Goal: Task Accomplishment & Management: Manage account settings

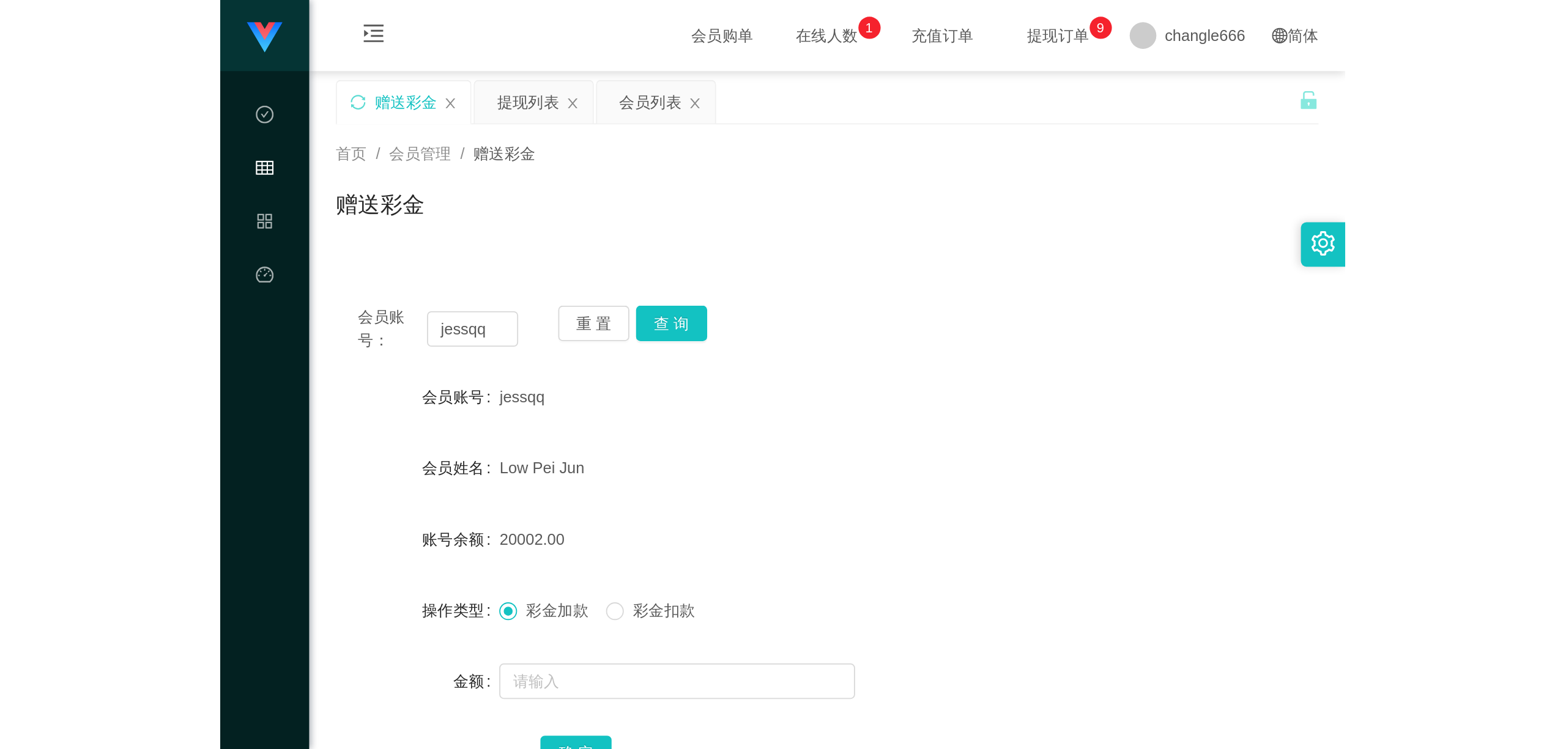
scroll to position [81, 0]
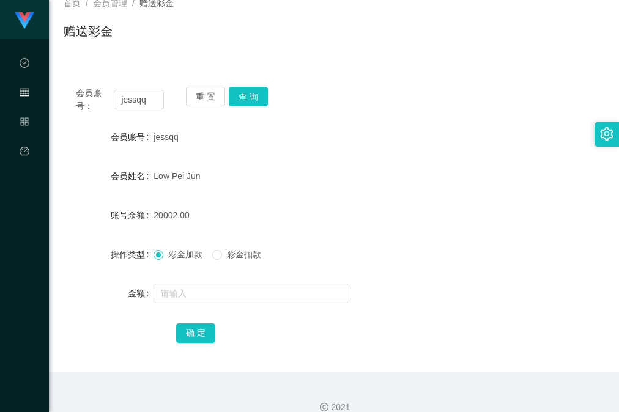
click at [505, 116] on div "会员账号： [PERSON_NAME] 重 置 查 询 会员账号 jessqq 会员姓名 Low Pei Jun 账号余额 20002.00 操作类型 彩金加…" at bounding box center [334, 223] width 541 height 297
drag, startPoint x: 248, startPoint y: 103, endPoint x: 257, endPoint y: 102, distance: 9.9
click at [250, 102] on button "查 询" at bounding box center [248, 97] width 39 height 20
click at [487, 278] on form "会员账号 jessqq 会员姓名 Low Pei Jun 账号余额 20002.00 操作类型 彩金加款 彩金扣款 金额 确 定" at bounding box center [334, 235] width 541 height 220
click at [248, 99] on button "查 询" at bounding box center [248, 97] width 39 height 20
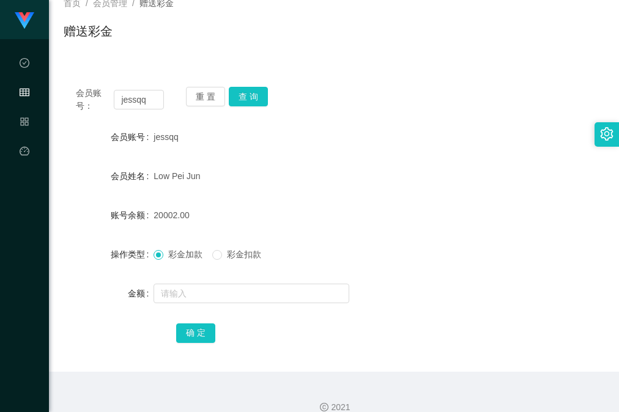
click at [536, 216] on div "账号余额 20002.00" at bounding box center [334, 215] width 541 height 24
drag, startPoint x: 242, startPoint y: 108, endPoint x: 248, endPoint y: 103, distance: 7.4
click at [242, 108] on div "重 置 查 询" at bounding box center [230, 100] width 88 height 26
click at [248, 98] on button "查 询" at bounding box center [248, 97] width 39 height 20
click at [519, 218] on div "账号余额 20002.00" at bounding box center [334, 215] width 541 height 24
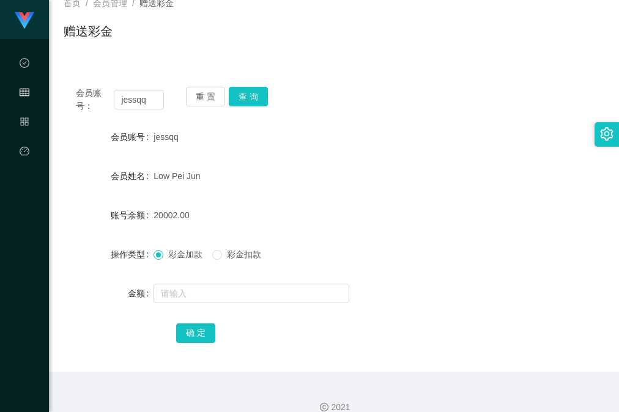
click at [395, 114] on div "会员账号： [PERSON_NAME] 重 置 查 询 会员账号 jessqq 会员姓名 Low Pei Jun 账号余额 20002.00 操作类型 彩金加…" at bounding box center [334, 223] width 541 height 297
click at [253, 97] on button "查 询" at bounding box center [248, 97] width 39 height 20
click at [424, 174] on div "Low Pei Jun" at bounding box center [311, 176] width 316 height 24
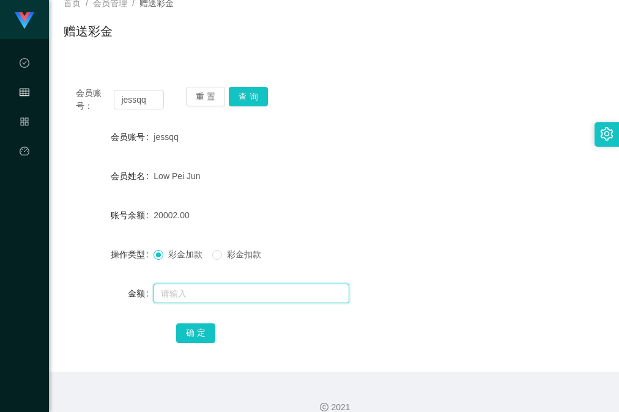
click at [234, 296] on input "text" at bounding box center [251, 294] width 196 height 20
type input "15"
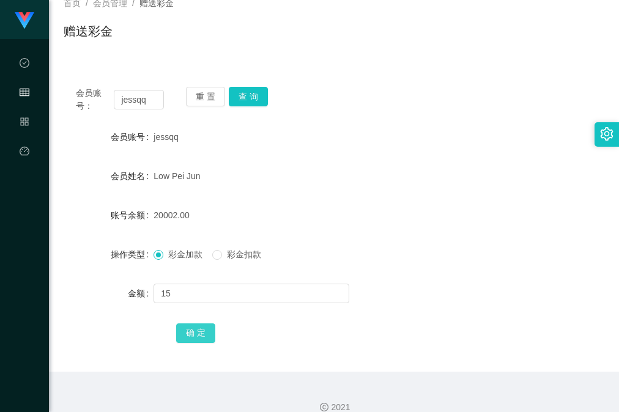
click at [196, 334] on button "确 定" at bounding box center [195, 334] width 39 height 20
click at [336, 187] on div "Low Pei Jun" at bounding box center [311, 176] width 316 height 24
click at [434, 193] on form "会员账号 jessqq 会员姓名 Low Pei Jun 账号余额 20017.00 操作类型 彩金加款 彩金扣款 金额 确 定" at bounding box center [334, 235] width 541 height 220
drag, startPoint x: 448, startPoint y: 181, endPoint x: 459, endPoint y: 177, distance: 11.0
click at [449, 182] on div "Low Pei Jun" at bounding box center [311, 176] width 316 height 24
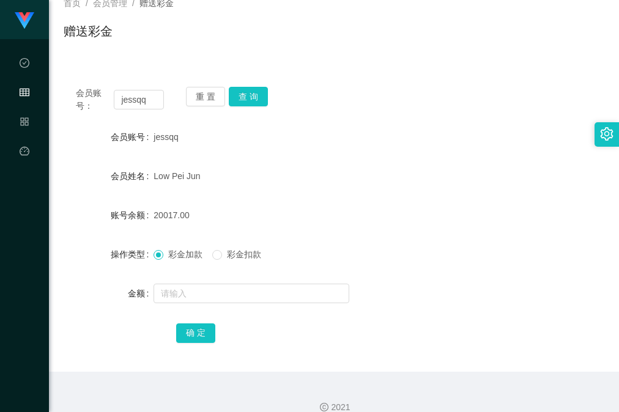
click at [475, 158] on form "会员账号 jessqq 会员姓名 Low Pei Jun 账号余额 20017.00 操作类型 彩金加款 彩金扣款 金额 确 定" at bounding box center [334, 235] width 541 height 220
drag, startPoint x: 248, startPoint y: 91, endPoint x: 270, endPoint y: 98, distance: 22.8
click at [248, 91] on button "查 询" at bounding box center [248, 97] width 39 height 20
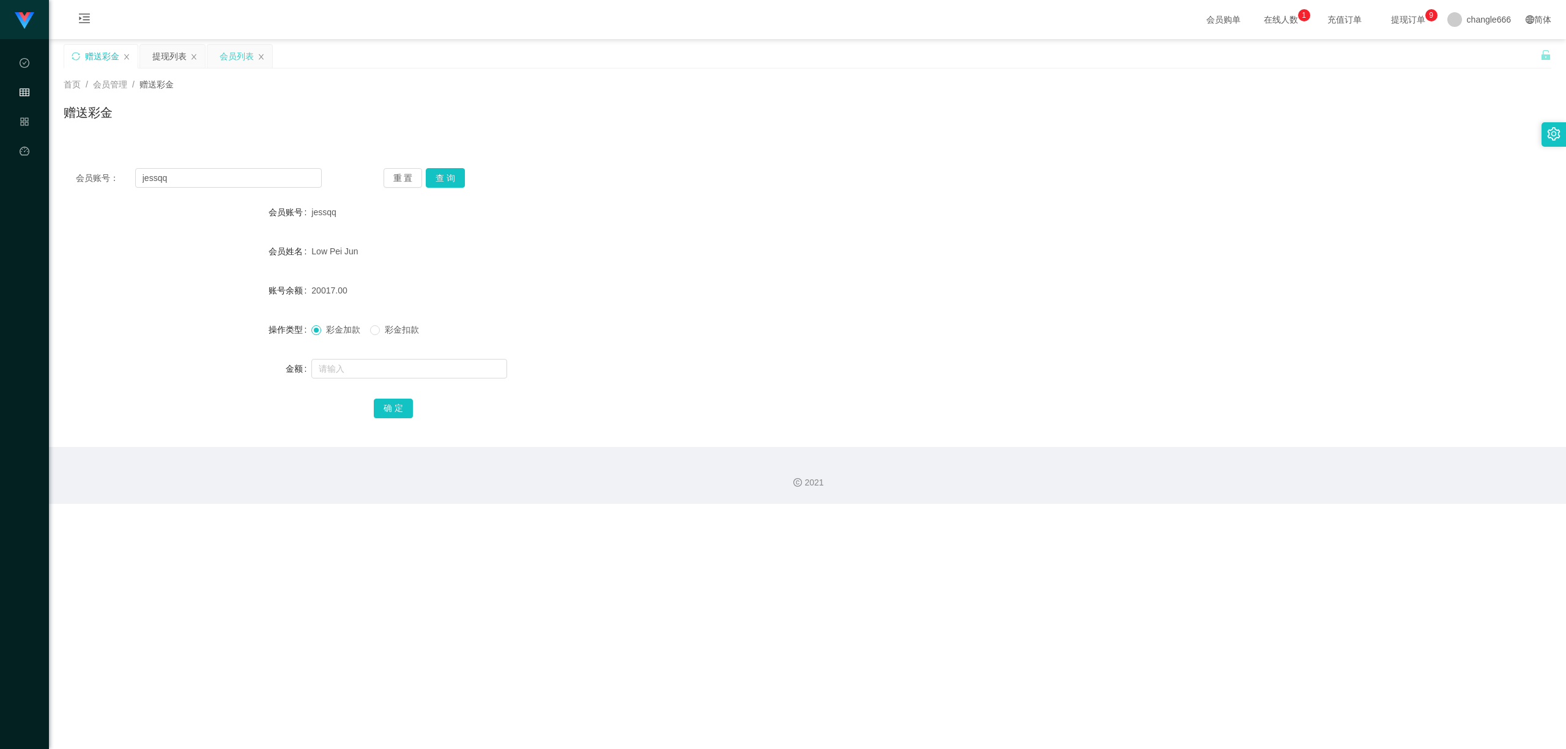
click at [226, 46] on div "会员列表" at bounding box center [237, 56] width 34 height 23
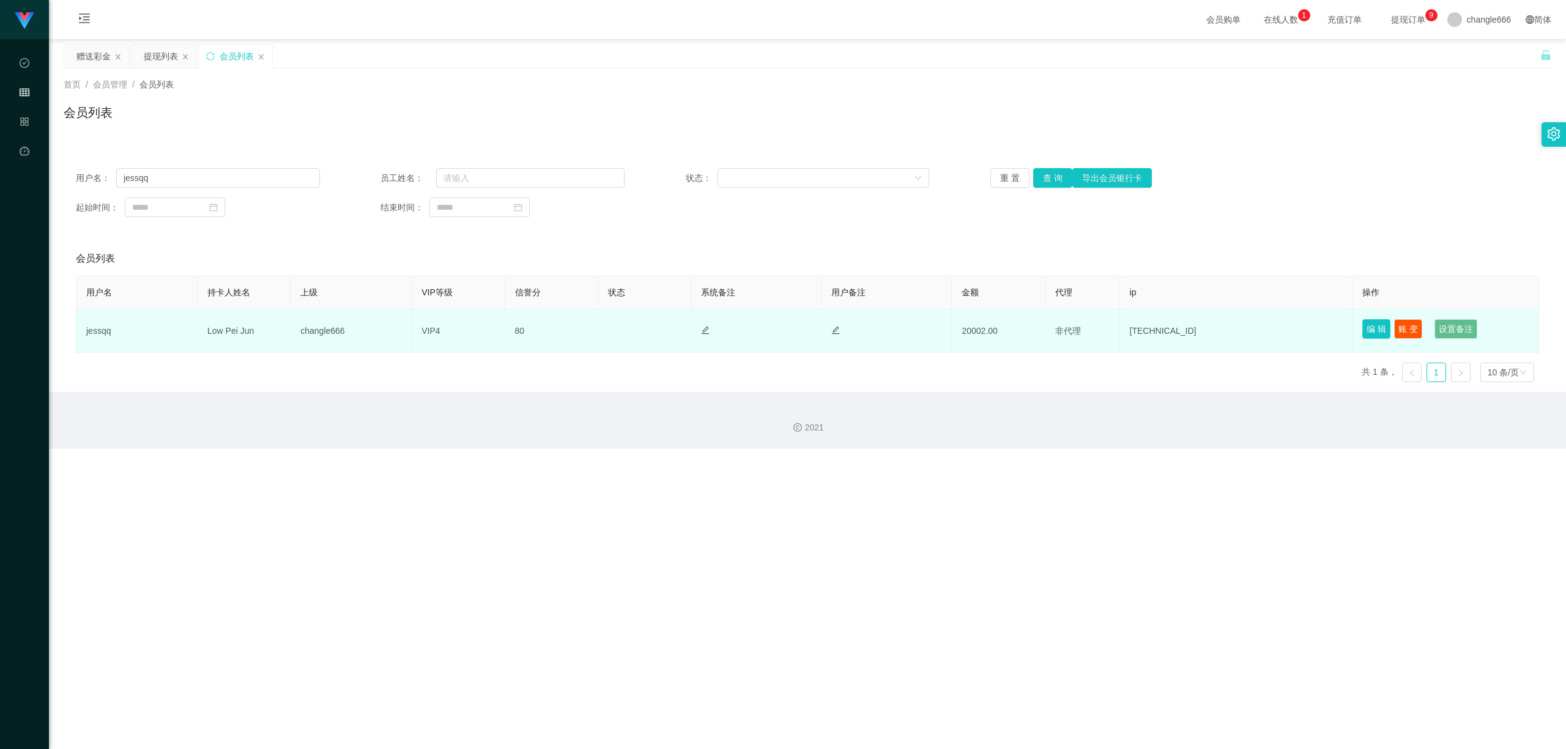
click at [618, 335] on button "编 辑" at bounding box center [1376, 329] width 28 height 20
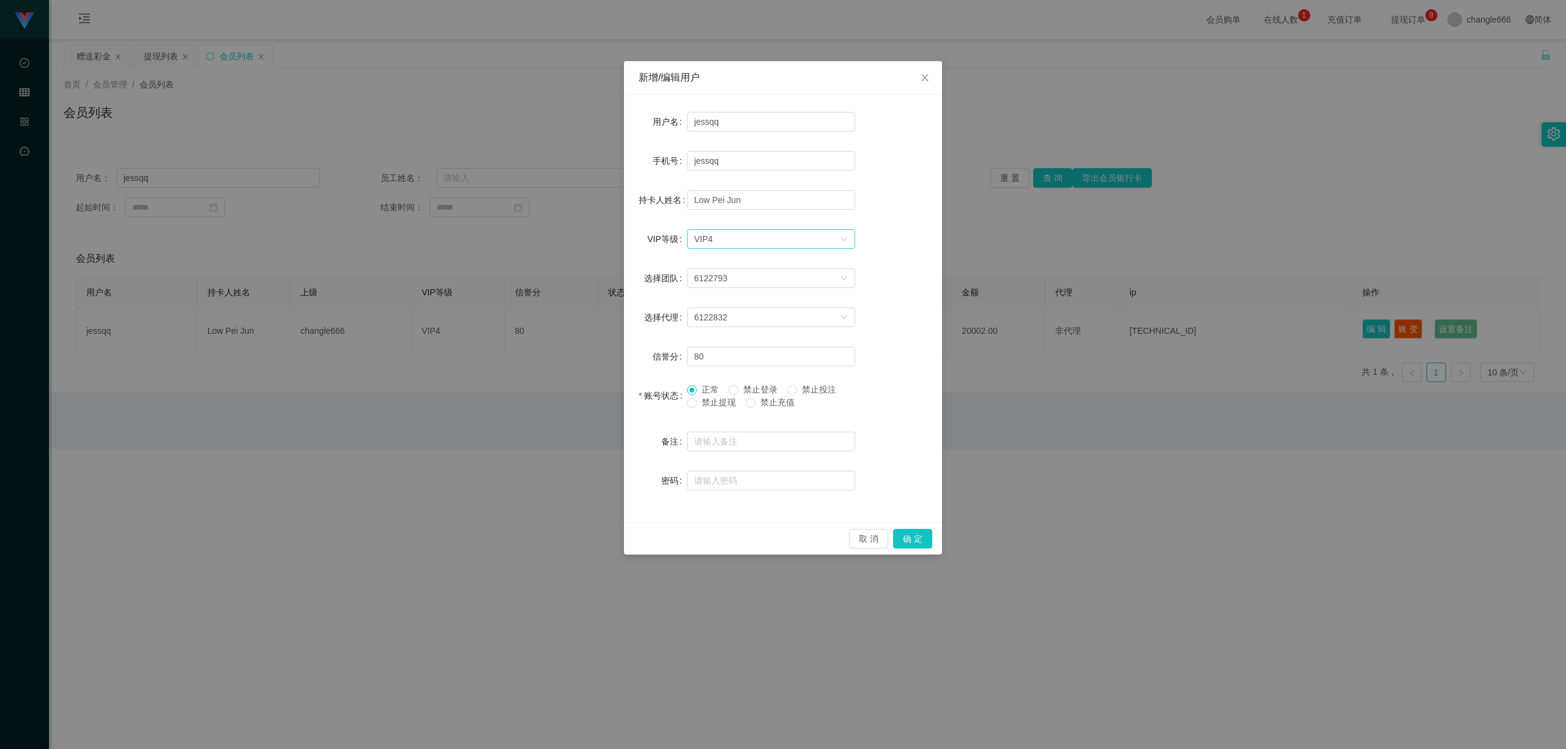
click at [618, 232] on div "选择VIP等级 VIP4" at bounding box center [767, 239] width 146 height 18
click at [618, 346] on li "VIP5" at bounding box center [770, 342] width 168 height 20
click at [618, 412] on button "确 定" at bounding box center [912, 539] width 39 height 20
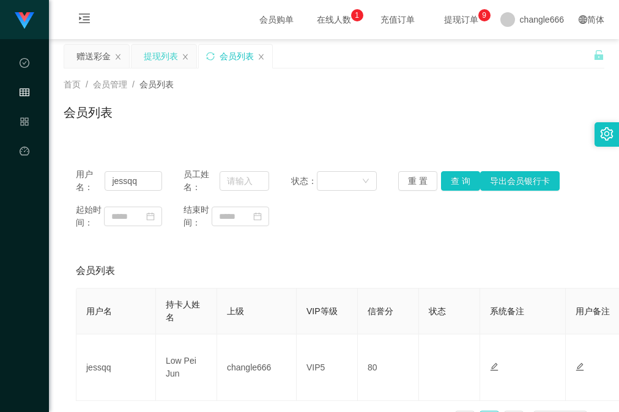
drag, startPoint x: 95, startPoint y: 59, endPoint x: 170, endPoint y: 59, distance: 74.6
click at [94, 59] on div "赠送彩金" at bounding box center [93, 56] width 34 height 23
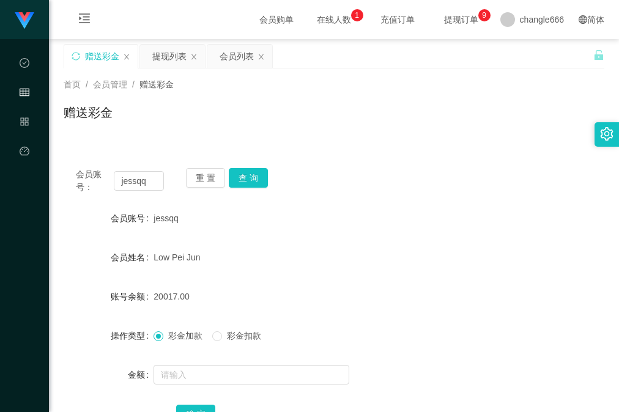
drag, startPoint x: 399, startPoint y: 272, endPoint x: 370, endPoint y: 297, distance: 38.6
click at [399, 272] on form "会员账号 jessqq 会员姓名 Low Pei Jun 账号余额 20017.00 操作类型 彩金加款 彩金扣款 金额 确 定" at bounding box center [334, 316] width 541 height 220
click at [277, 372] on input "text" at bounding box center [251, 375] width 196 height 20
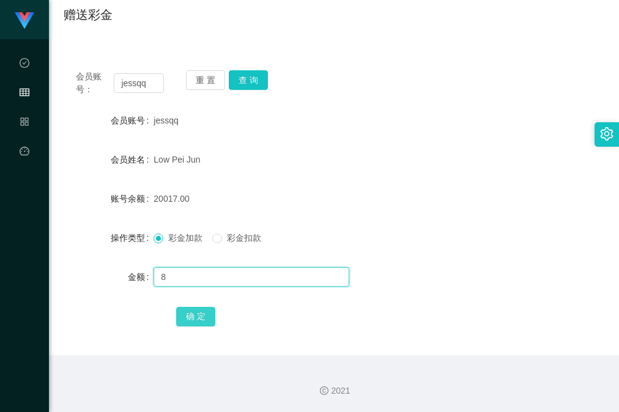
type input "8"
click at [189, 325] on button "确 定" at bounding box center [195, 317] width 39 height 20
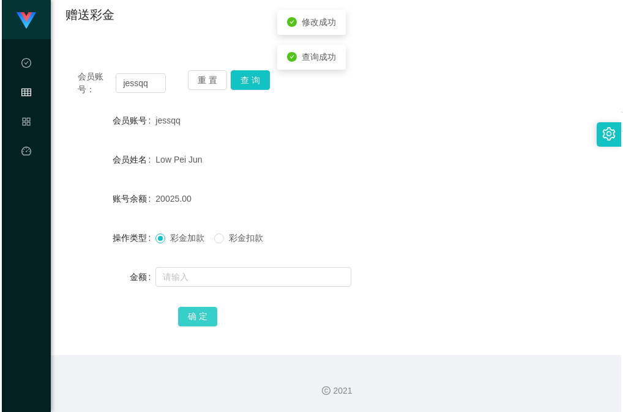
scroll to position [16, 0]
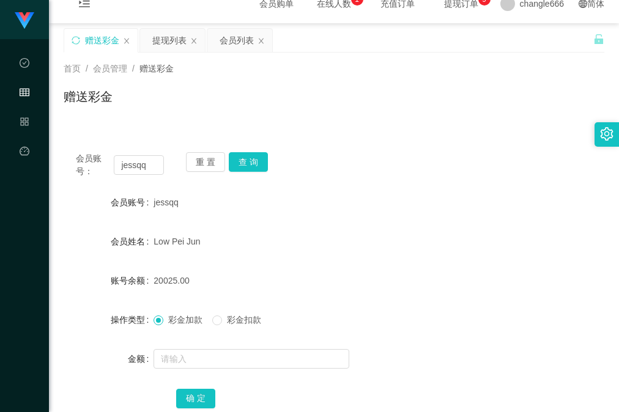
click at [348, 255] on form "会员账号 jessqq 会员姓名 Low Pei Jun 账号余额 20025.00 操作类型 彩金加款 彩金扣款 金额 确 定" at bounding box center [334, 300] width 541 height 220
click at [250, 157] on button "查 询" at bounding box center [248, 162] width 39 height 20
click at [286, 147] on div "会员账号： [PERSON_NAME] 重 置 查 询 会员账号 jessqq 会员姓名 Low Pei Jun 账号余额 20025.00 操作类型 彩金加…" at bounding box center [334, 288] width 541 height 297
drag, startPoint x: 238, startPoint y: 157, endPoint x: 264, endPoint y: 133, distance: 35.1
click at [240, 158] on button "查 询" at bounding box center [248, 162] width 39 height 20
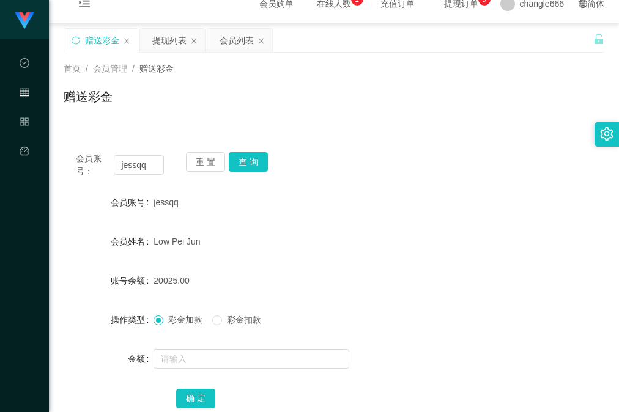
drag, startPoint x: 451, startPoint y: 202, endPoint x: 462, endPoint y: 194, distance: 13.2
click at [453, 202] on div "jessqq" at bounding box center [311, 202] width 316 height 24
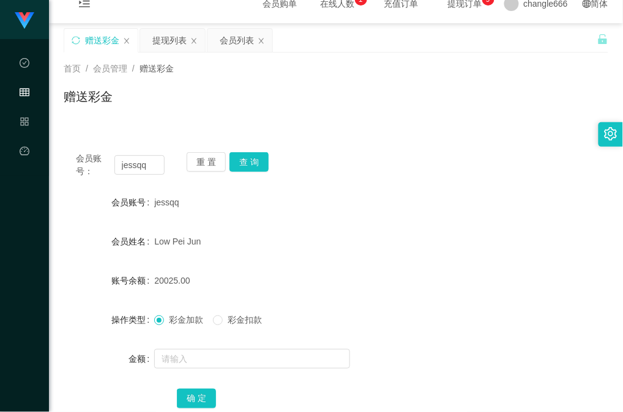
click at [429, 149] on div "会员账号： [PERSON_NAME] 重 置 查 询 会员账号 jessqq 会员姓名 Low Pei Jun 账号余额 20025.00 操作类型 彩金加…" at bounding box center [336, 288] width 544 height 297
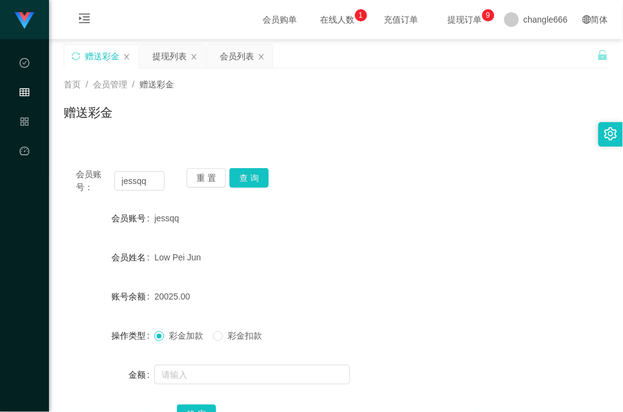
click at [314, 20] on span "在线人数 0 1 2 3 4 5 6 7 8 9 0 1 2 3 4 5 6 7 8 9 0 1 2 3 4 5 6 7 8 9" at bounding box center [337, 19] width 46 height 9
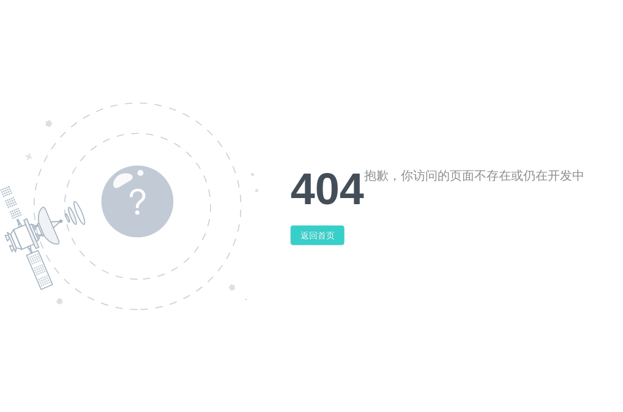
click at [320, 242] on button "返回首页" at bounding box center [317, 236] width 54 height 20
click at [308, 243] on button "返回首页" at bounding box center [317, 236] width 54 height 20
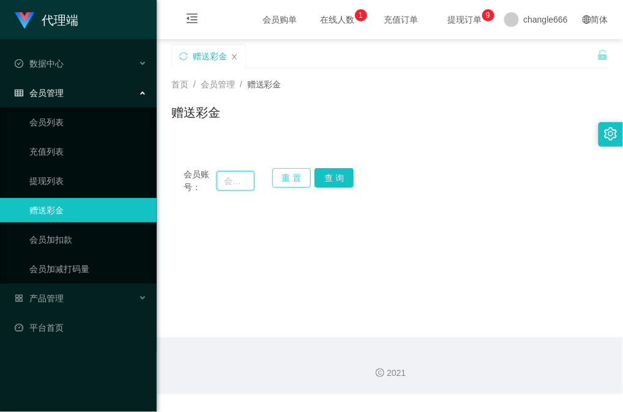
drag, startPoint x: 243, startPoint y: 187, endPoint x: 270, endPoint y: 184, distance: 27.0
click at [243, 186] on input "text" at bounding box center [235, 181] width 38 height 20
click at [235, 187] on input "text" at bounding box center [235, 181] width 38 height 20
paste input "jessqq"
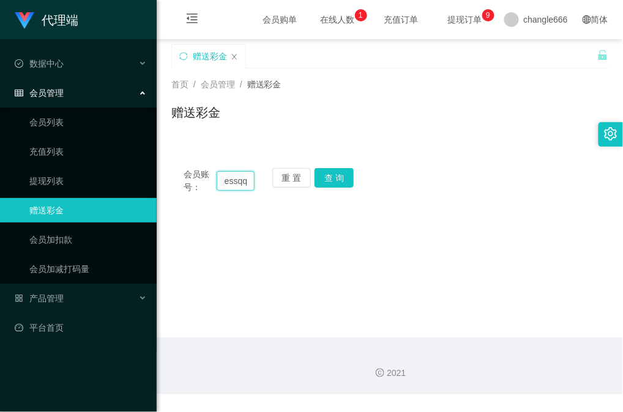
type input "jessqq"
click at [330, 179] on button "查 询" at bounding box center [333, 178] width 39 height 20
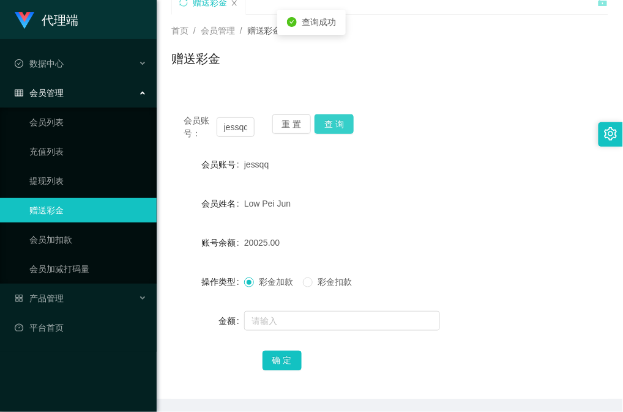
scroll to position [81, 0]
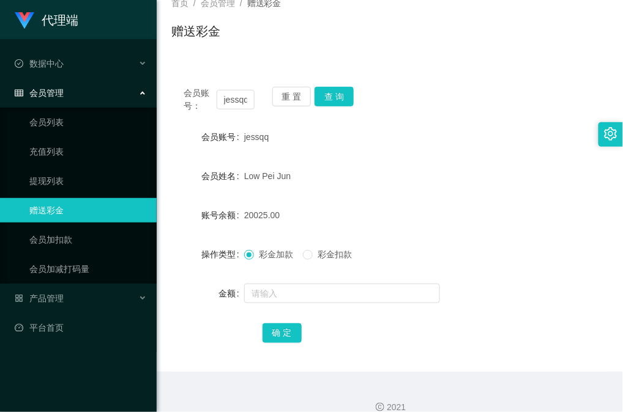
click at [570, 204] on div "账号余额 20025.00" at bounding box center [389, 215] width 437 height 24
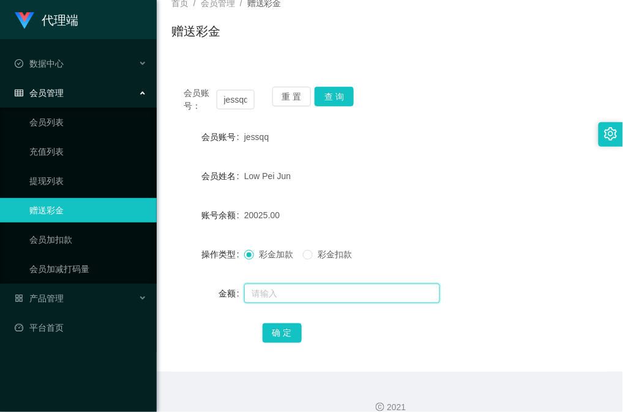
click at [341, 287] on input "text" at bounding box center [342, 294] width 196 height 20
type input "8"
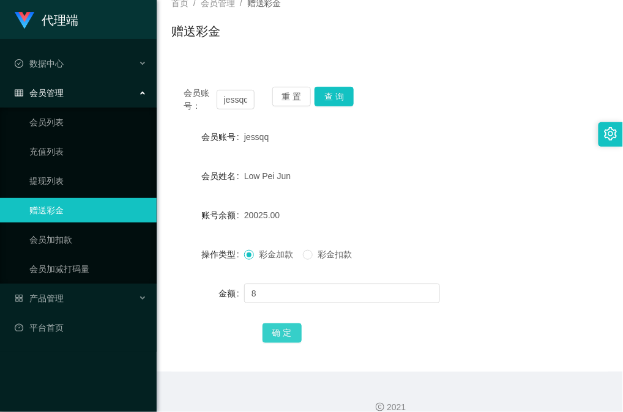
click at [274, 339] on button "确 定" at bounding box center [281, 334] width 39 height 20
click at [346, 103] on button "查 询" at bounding box center [333, 97] width 39 height 20
click at [488, 157] on form "会员账号 jessqq 会员姓名 Low Pei Jun 账号余额 20033.00 操作类型 彩金加款 彩金扣款 金额 确 定" at bounding box center [389, 235] width 437 height 220
click at [532, 54] on div "首页 / 会员管理 / 赠送彩金 / 赠送彩金" at bounding box center [390, 23] width 466 height 73
click at [346, 277] on form "会员账号 jessqq 会员姓名 Low Pei Jun 账号余额 20033.00 操作类型 彩金加款 彩金扣款 金额 确 定" at bounding box center [389, 235] width 437 height 220
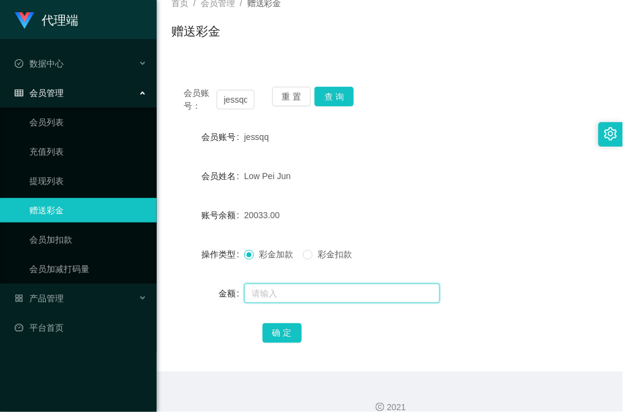
click at [345, 289] on input "text" at bounding box center [342, 294] width 196 height 20
type input "8"
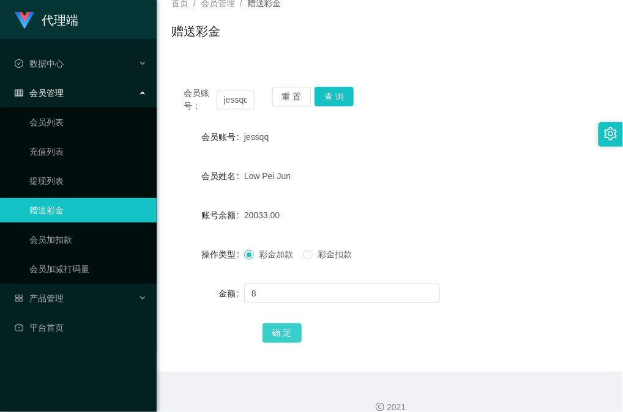
click at [268, 336] on button "确 定" at bounding box center [281, 334] width 39 height 20
